Goal: Task Accomplishment & Management: Use online tool/utility

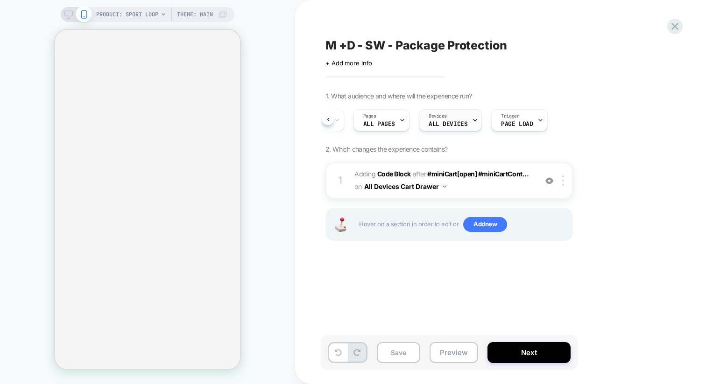
scroll to position [0, 59]
click at [485, 124] on div "Audience Custom Audience Pages ALL PAGES Devices ALL DEVICES Trigger Page Load" at bounding box center [444, 120] width 247 height 31
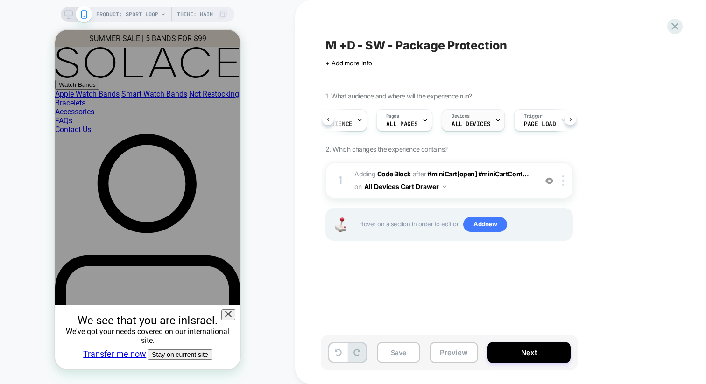
scroll to position [0, 0]
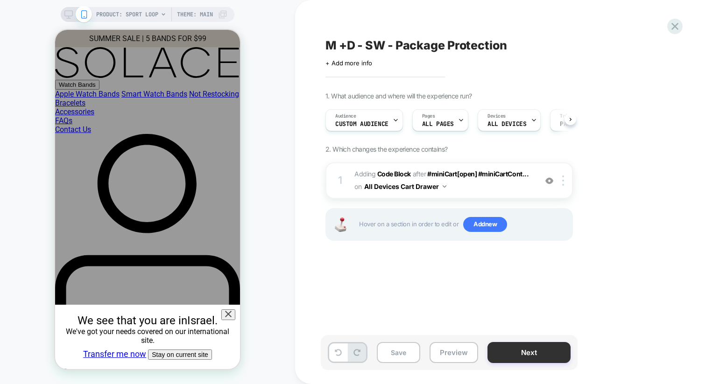
click at [509, 351] on button "Next" at bounding box center [528, 352] width 83 height 21
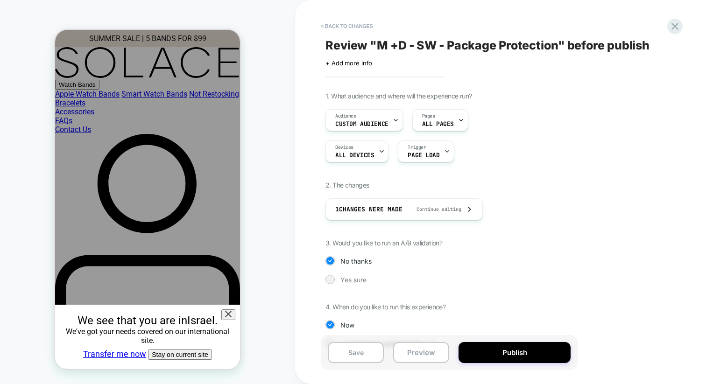
scroll to position [24, 0]
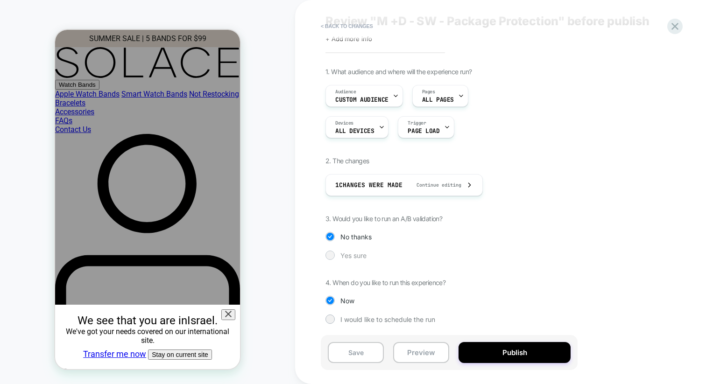
click at [341, 252] on span "Yes sure" at bounding box center [353, 256] width 26 height 8
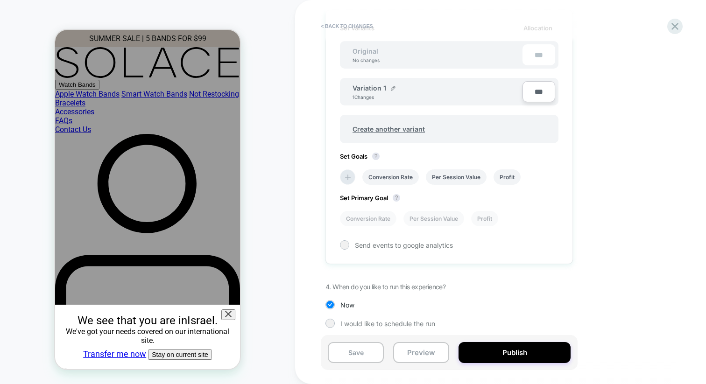
scroll to position [289, 0]
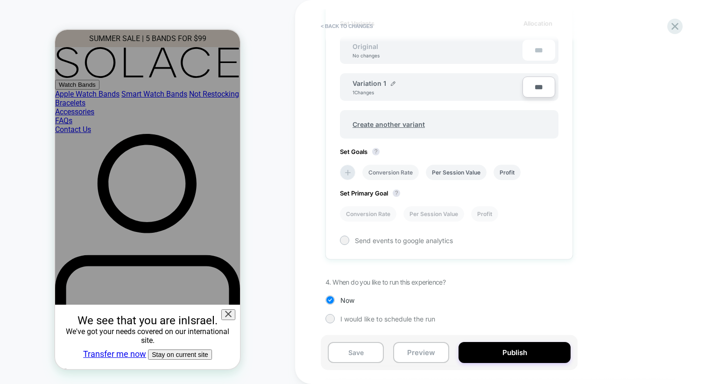
click at [387, 174] on li "Conversion Rate" at bounding box center [390, 172] width 56 height 15
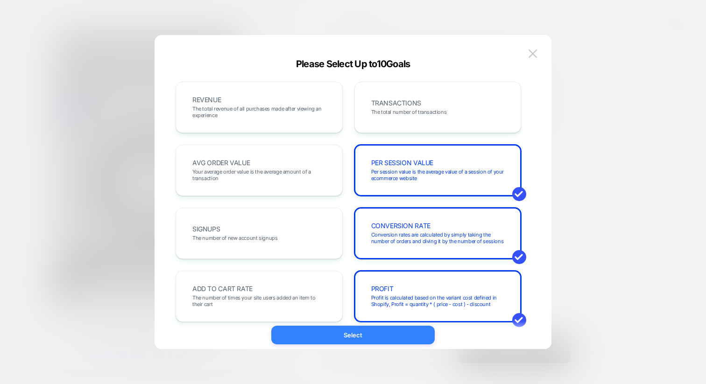
click at [330, 333] on button "Select" at bounding box center [352, 335] width 163 height 19
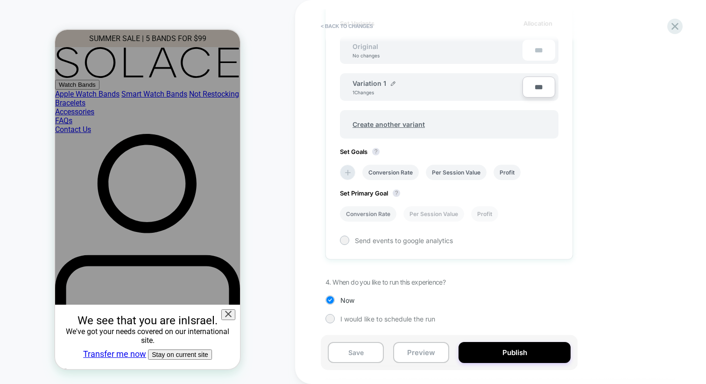
click at [361, 215] on li "Conversion Rate" at bounding box center [368, 213] width 56 height 15
click at [370, 241] on span "Send events to google analytics" at bounding box center [404, 241] width 98 height 8
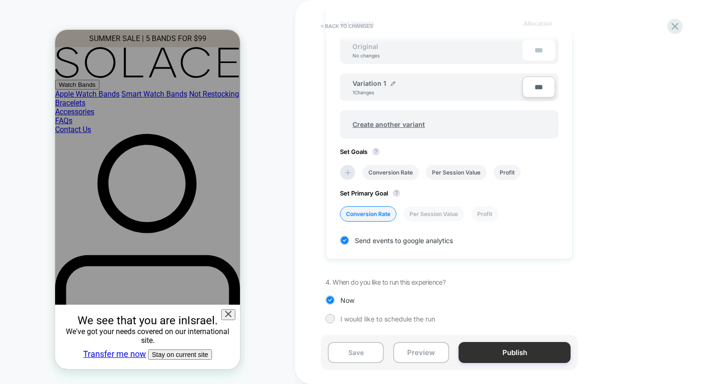
click at [498, 352] on button "Publish" at bounding box center [514, 352] width 112 height 21
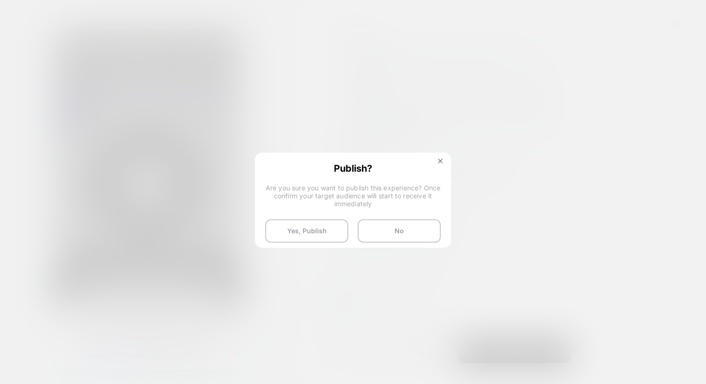
click at [305, 218] on div "Publish? Are you sure you want to publish this experience? Once confirm your ta…" at bounding box center [353, 203] width 194 height 99
click at [305, 230] on button "Yes, Publish" at bounding box center [306, 230] width 83 height 23
